Goal: Find specific page/section: Find specific page/section

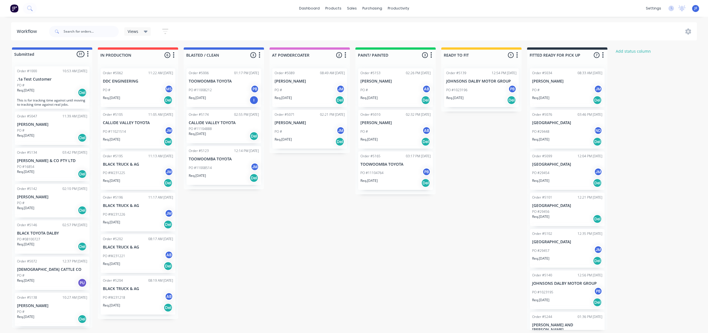
scroll to position [875, 0]
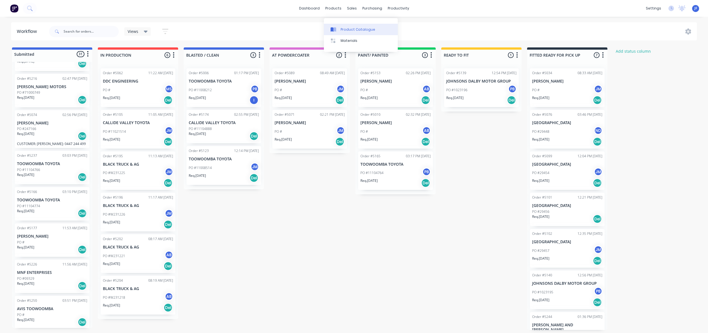
click at [344, 27] on div "Product Catalogue" at bounding box center [357, 29] width 35 height 5
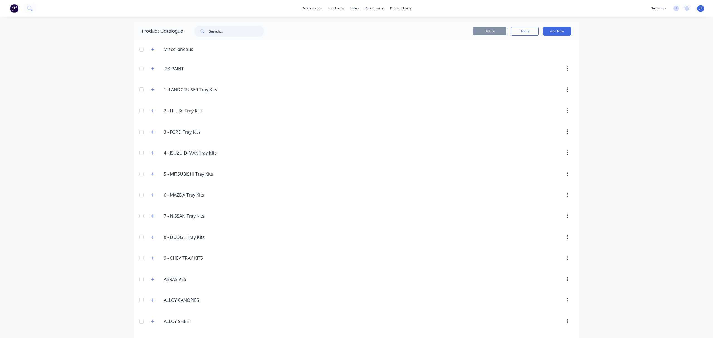
click at [227, 33] on input "text" at bounding box center [236, 31] width 55 height 11
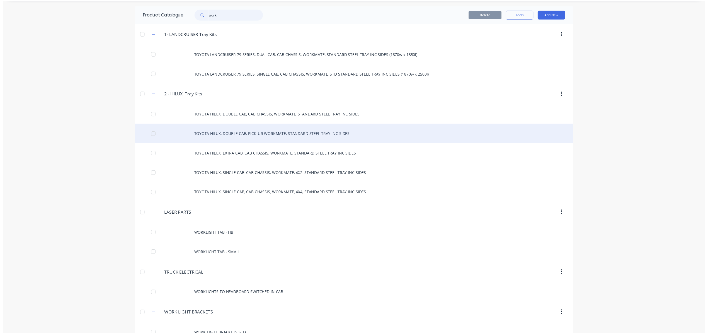
scroll to position [31, 0]
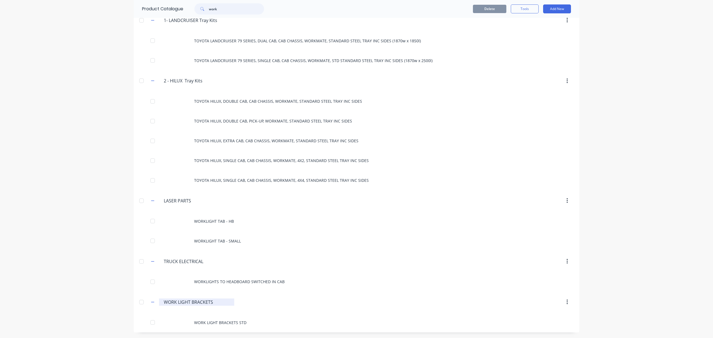
type input "work"
click at [194, 302] on input "WORK LIGHT BRACKETS" at bounding box center [197, 302] width 66 height 7
click at [203, 301] on input "WORK LIGHT BRACKETS" at bounding box center [197, 302] width 66 height 7
click at [140, 302] on div at bounding box center [141, 302] width 11 height 11
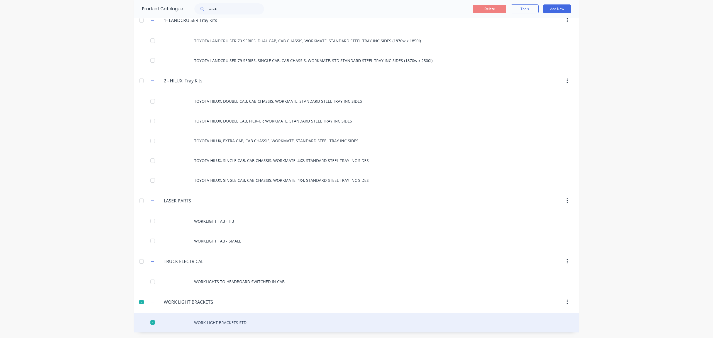
click at [230, 320] on div "WORK LIGHT BRACKETS STD" at bounding box center [357, 323] width 446 height 20
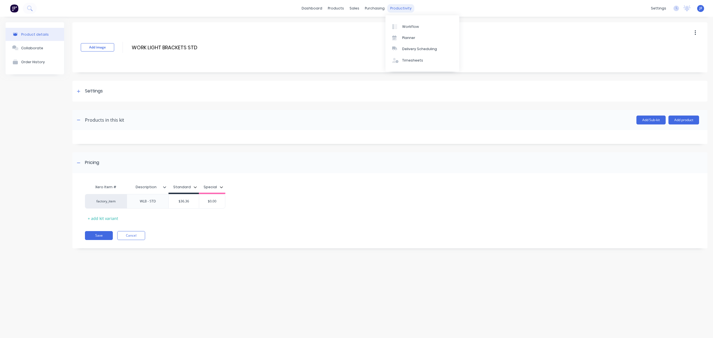
drag, startPoint x: 330, startPoint y: 0, endPoint x: 395, endPoint y: 5, distance: 65.1
click at [395, 5] on div "productivity" at bounding box center [400, 8] width 27 height 8
click at [399, 26] on div at bounding box center [396, 26] width 8 height 5
